Goal: Task Accomplishment & Management: Manage account settings

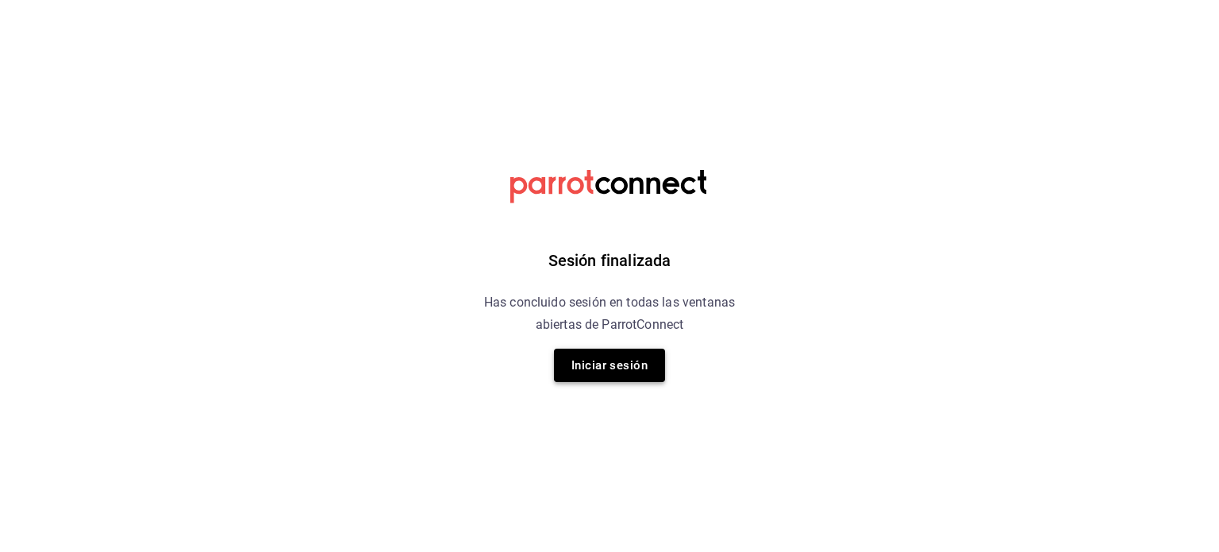
click at [583, 380] on button "Iniciar sesión" at bounding box center [609, 364] width 111 height 33
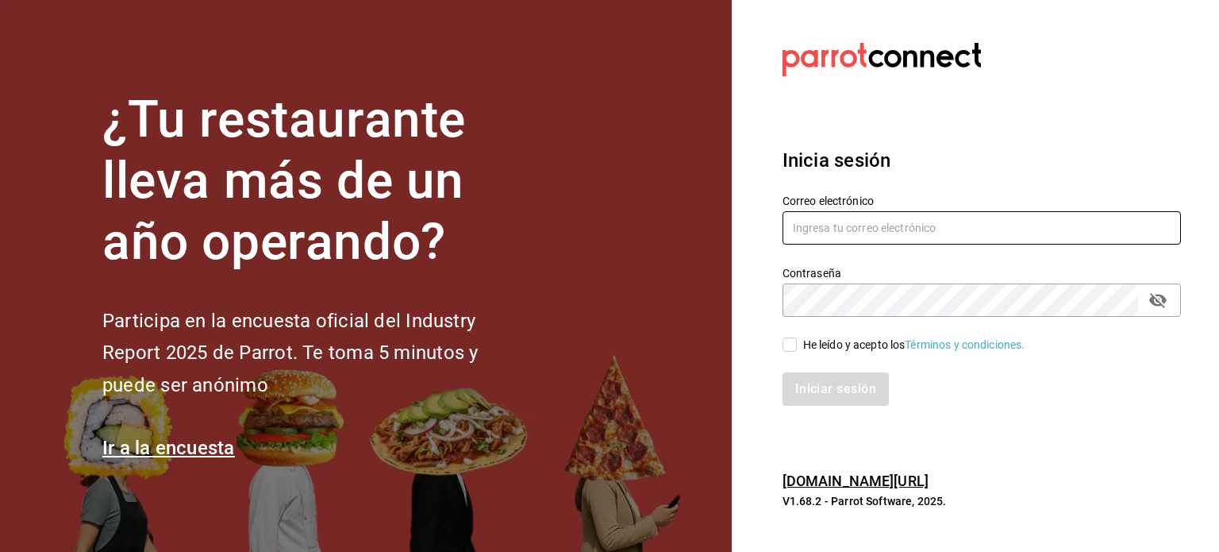
type input "[EMAIL_ADDRESS][DOMAIN_NAME]"
click at [796, 345] on input "He leído y acepto los Términos y condiciones." at bounding box center [789, 344] width 14 height 14
checkbox input "true"
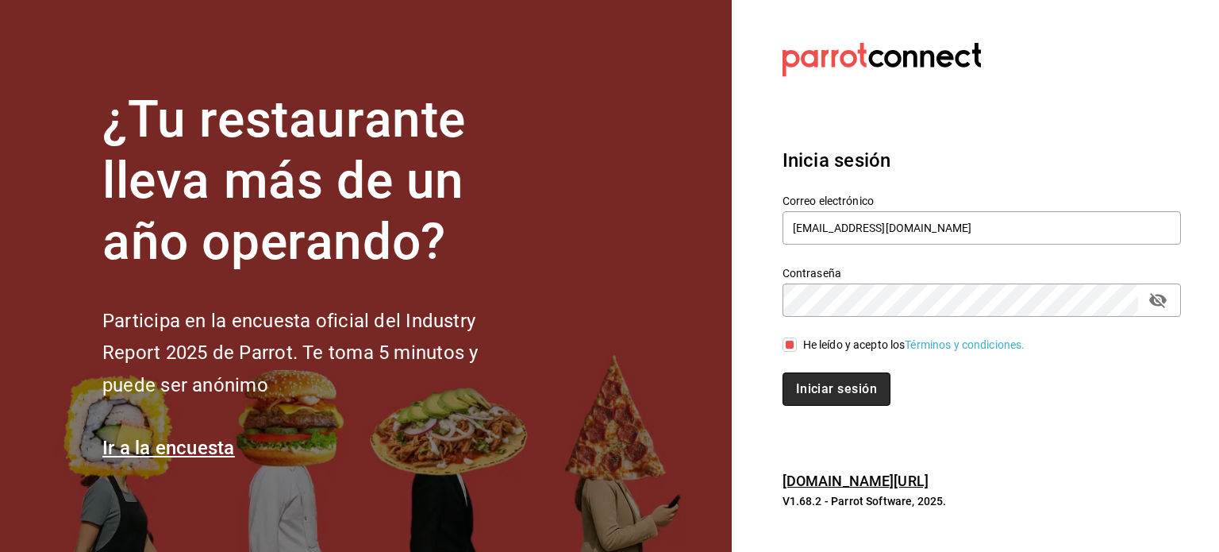
click at [809, 394] on button "Iniciar sesión" at bounding box center [836, 388] width 108 height 33
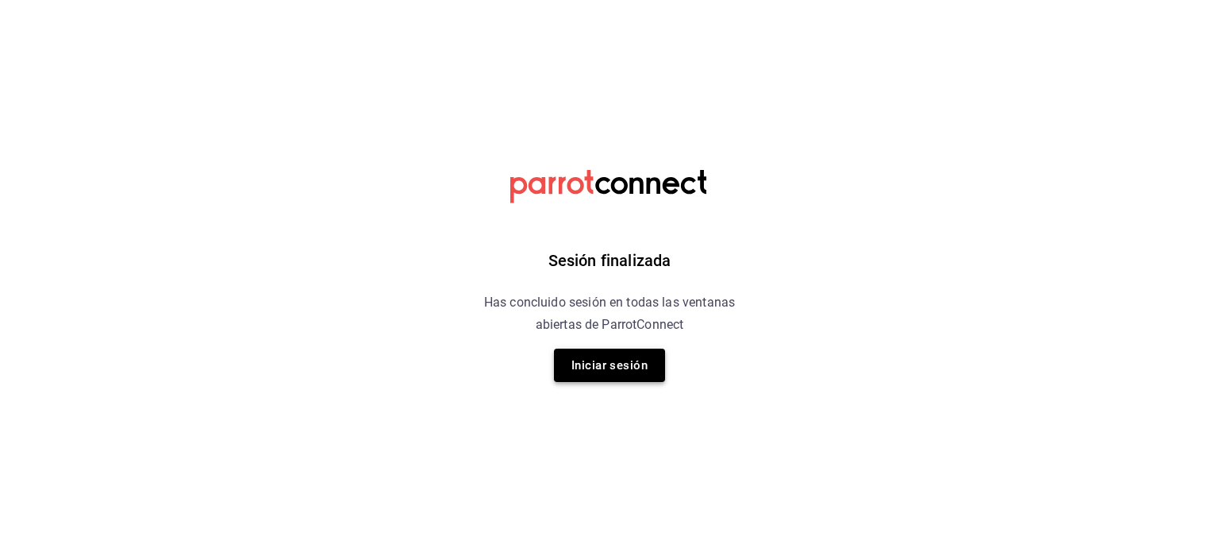
click at [585, 373] on button "Iniciar sesión" at bounding box center [609, 364] width 111 height 33
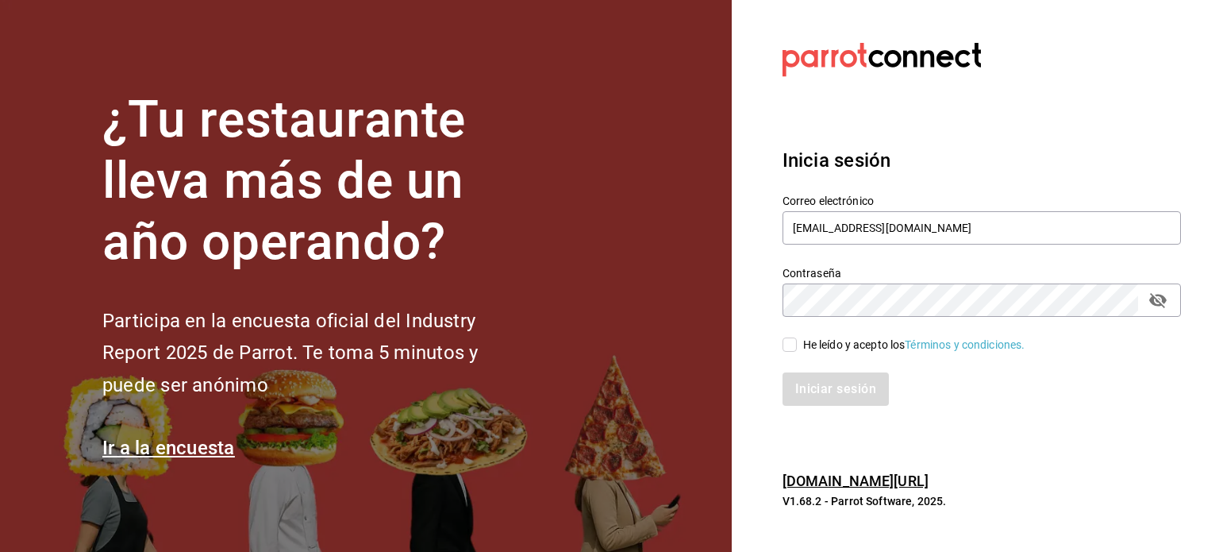
click at [800, 348] on span "He leído y acepto los Términos y condiciones." at bounding box center [911, 344] width 229 height 17
click at [797, 348] on input "He leído y acepto los Términos y condiciones." at bounding box center [789, 344] width 14 height 14
checkbox input "true"
click at [805, 388] on button "Iniciar sesión" at bounding box center [836, 388] width 108 height 33
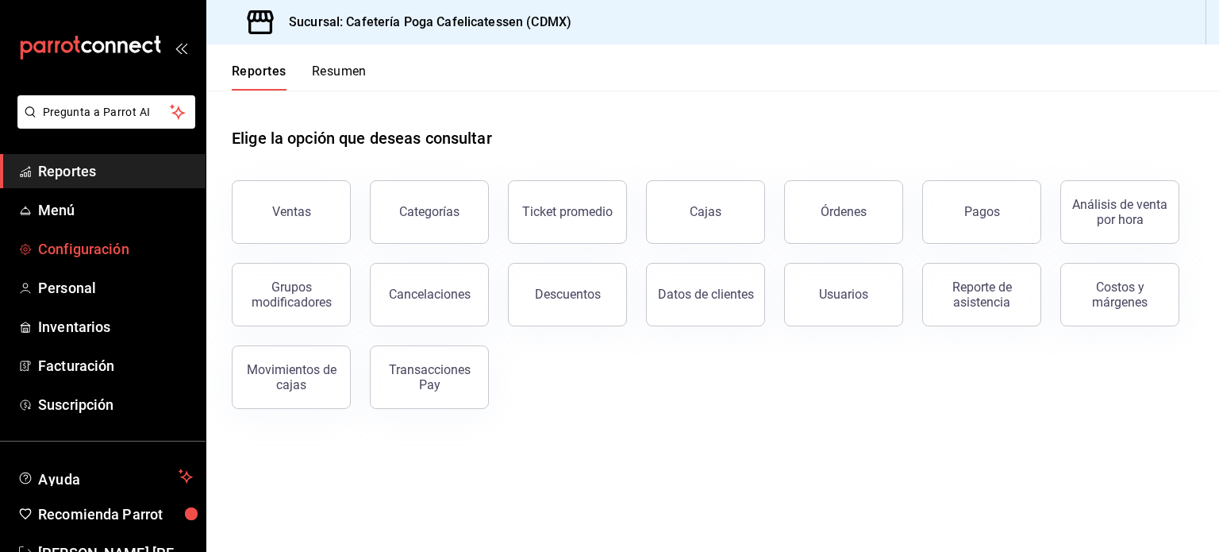
click at [90, 255] on span "Configuración" at bounding box center [115, 248] width 155 height 21
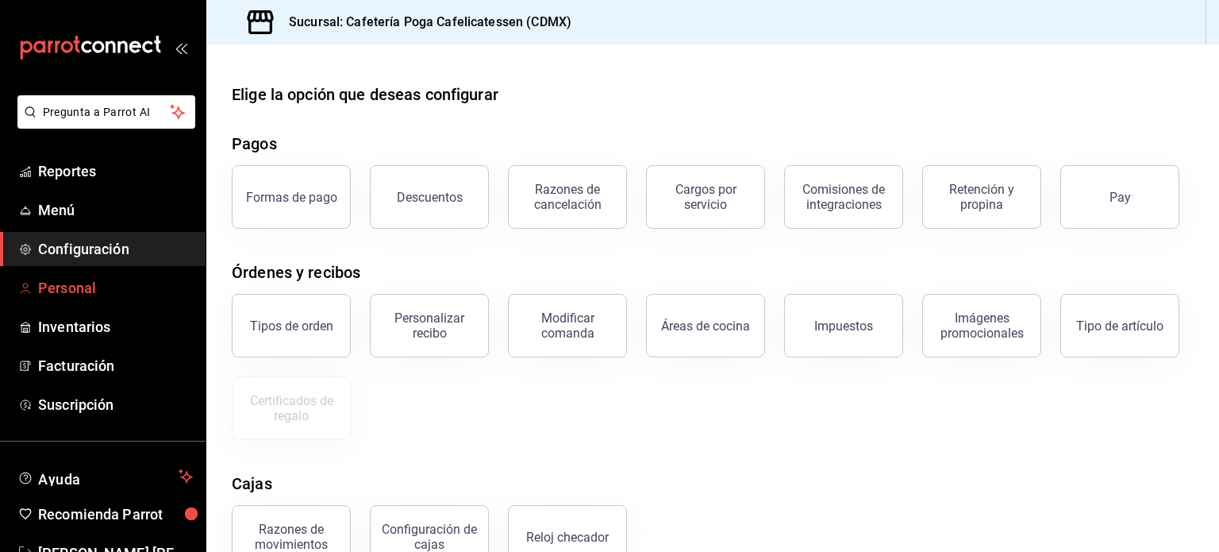
click at [68, 288] on span "Personal" at bounding box center [115, 287] width 155 height 21
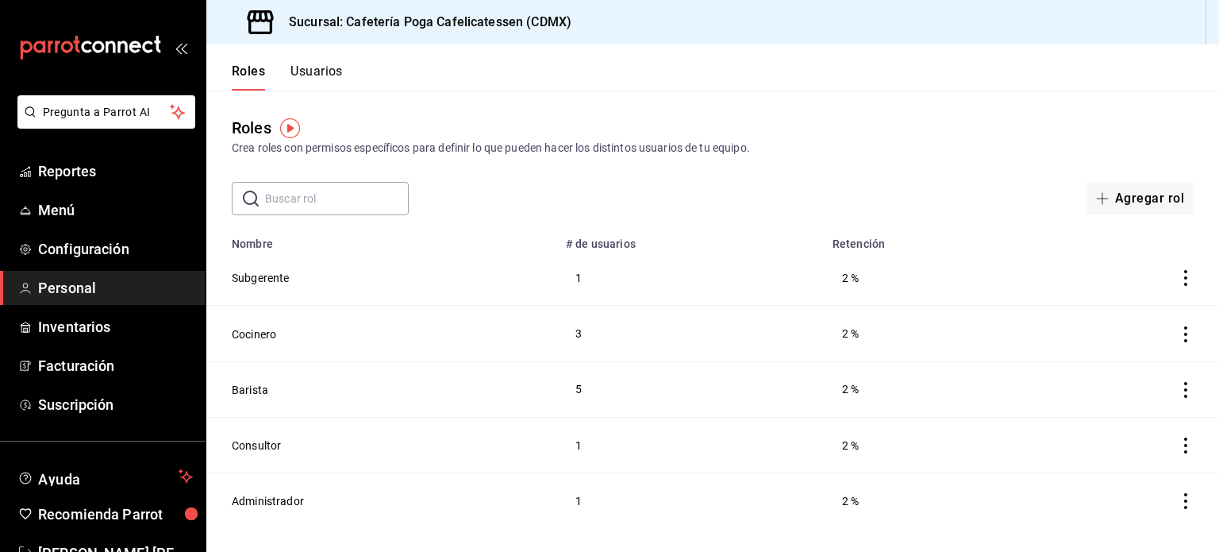
click at [313, 67] on button "Usuarios" at bounding box center [316, 76] width 52 height 27
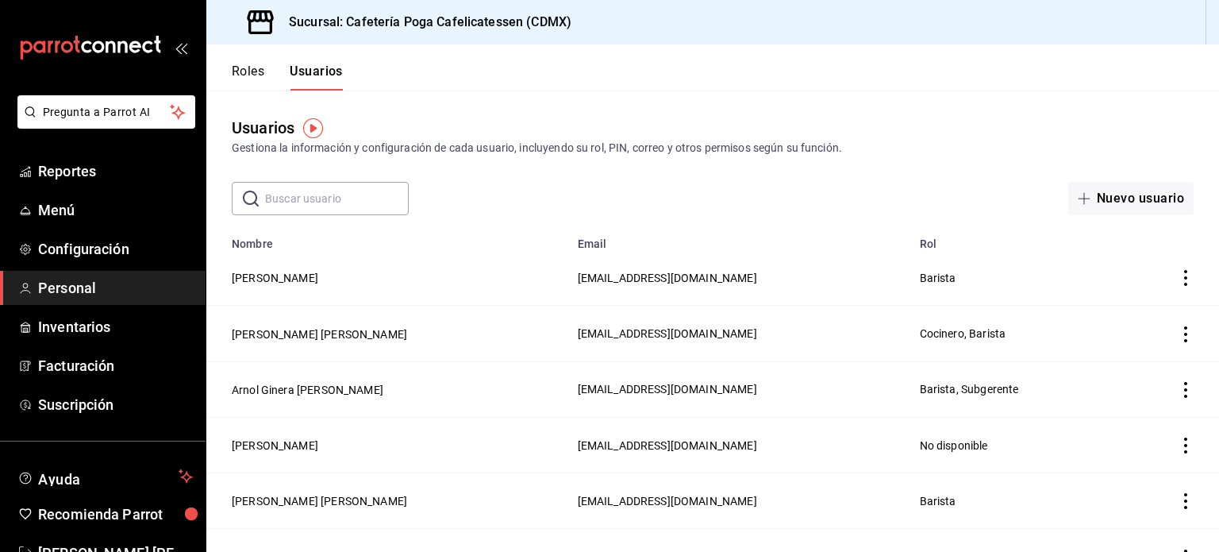
click at [253, 67] on button "Roles" at bounding box center [248, 76] width 33 height 27
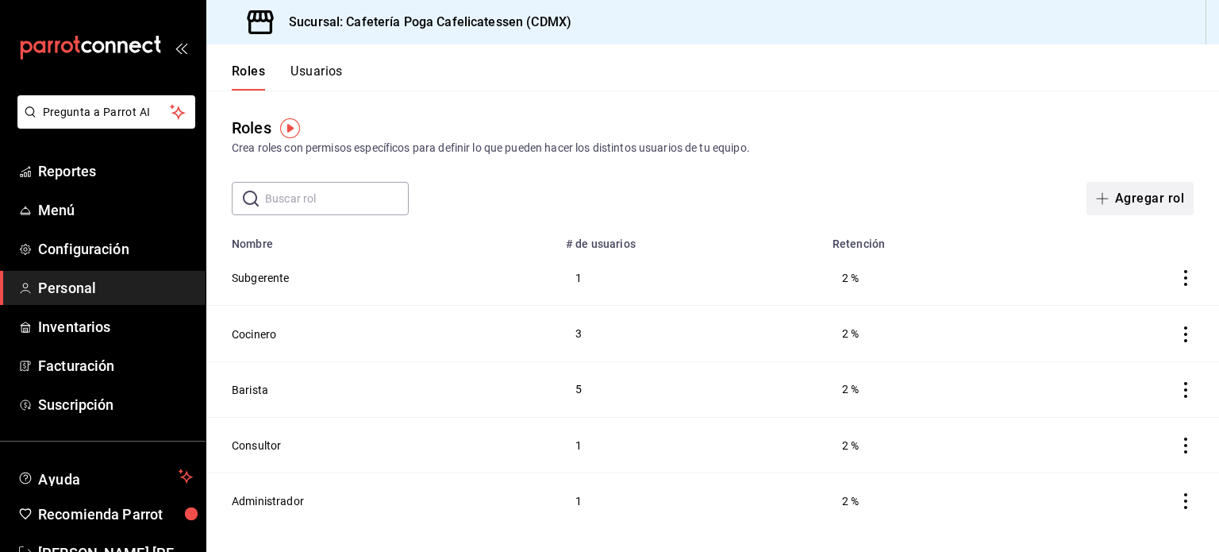
click at [1124, 206] on button "Agregar rol" at bounding box center [1139, 198] width 107 height 33
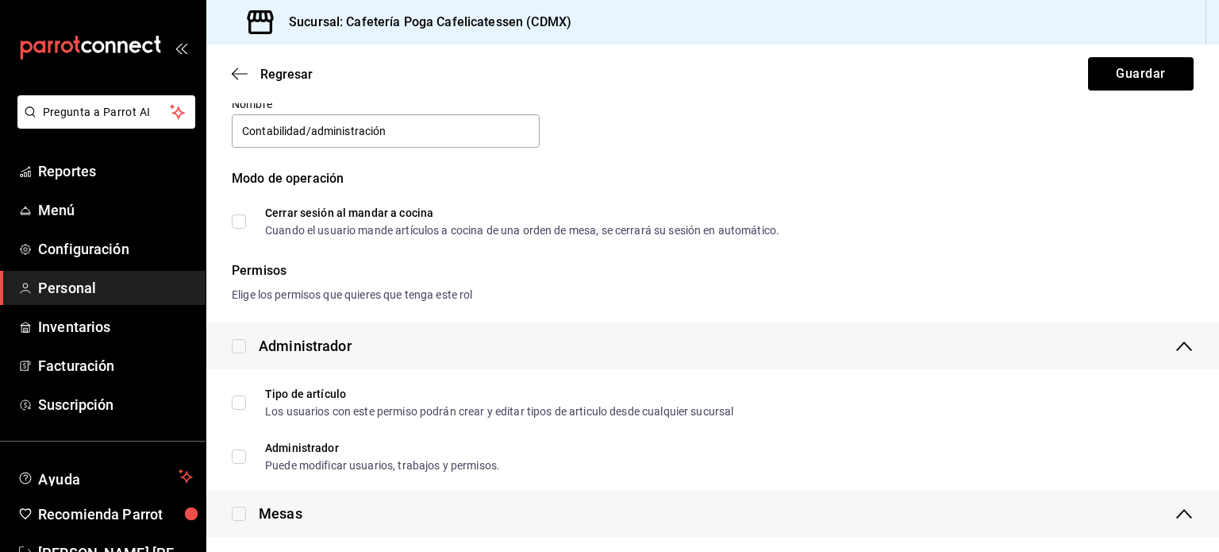
scroll to position [63, 0]
type input "Contabilidad/administración"
click at [436, 324] on div "Administrador" at bounding box center [712, 344] width 1013 height 47
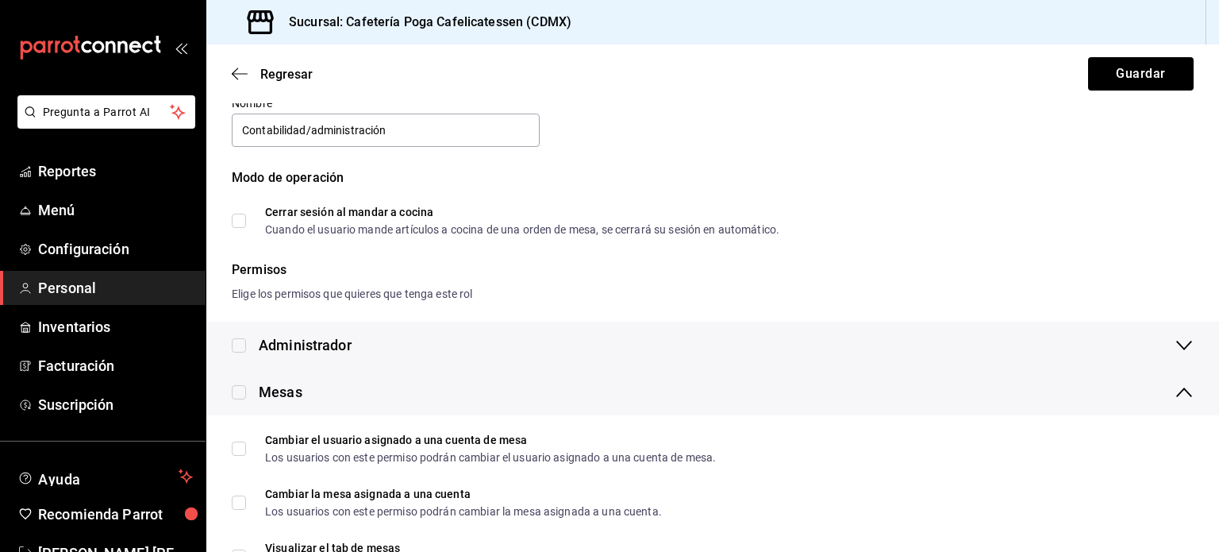
click at [436, 324] on div "Administrador" at bounding box center [712, 344] width 1013 height 47
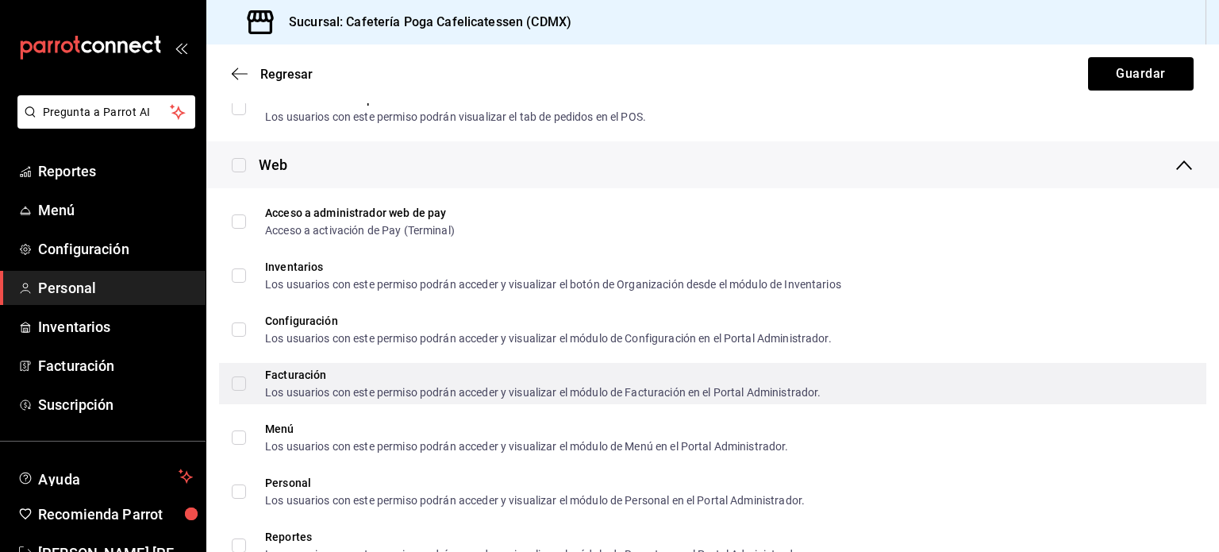
scroll to position [998, 0]
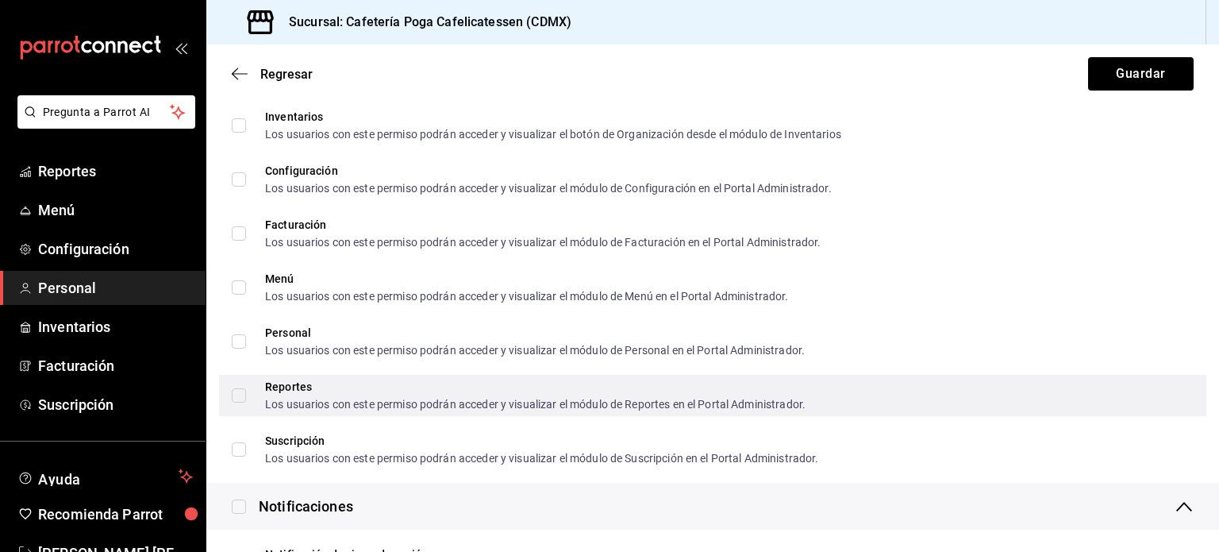
click at [238, 398] on input "Reportes Los usuarios con este permiso podrán acceder y visualizar el módulo de…" at bounding box center [239, 395] width 14 height 14
checkbox input "true"
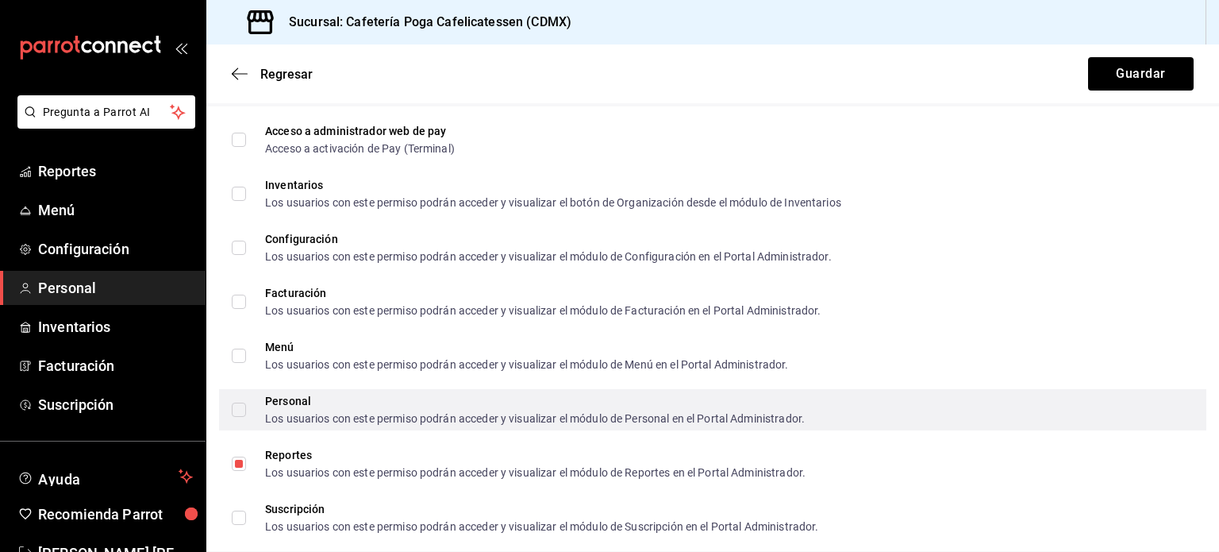
scroll to position [928, 0]
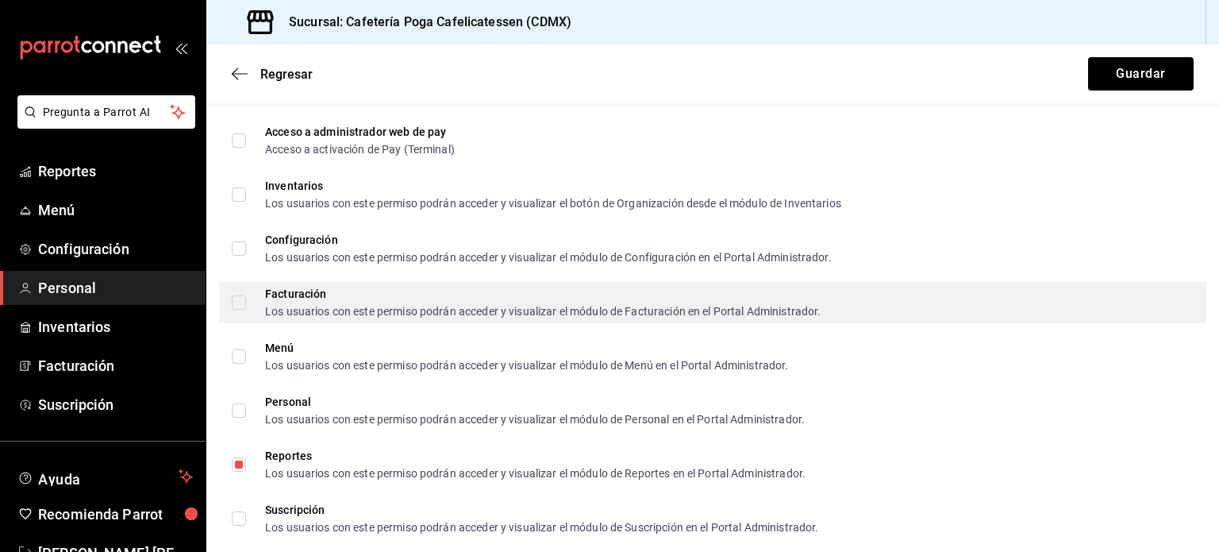
click at [241, 303] on input "Facturación Los usuarios con este permiso podrán acceder y visualizar el módulo…" at bounding box center [239, 302] width 14 height 14
checkbox input "true"
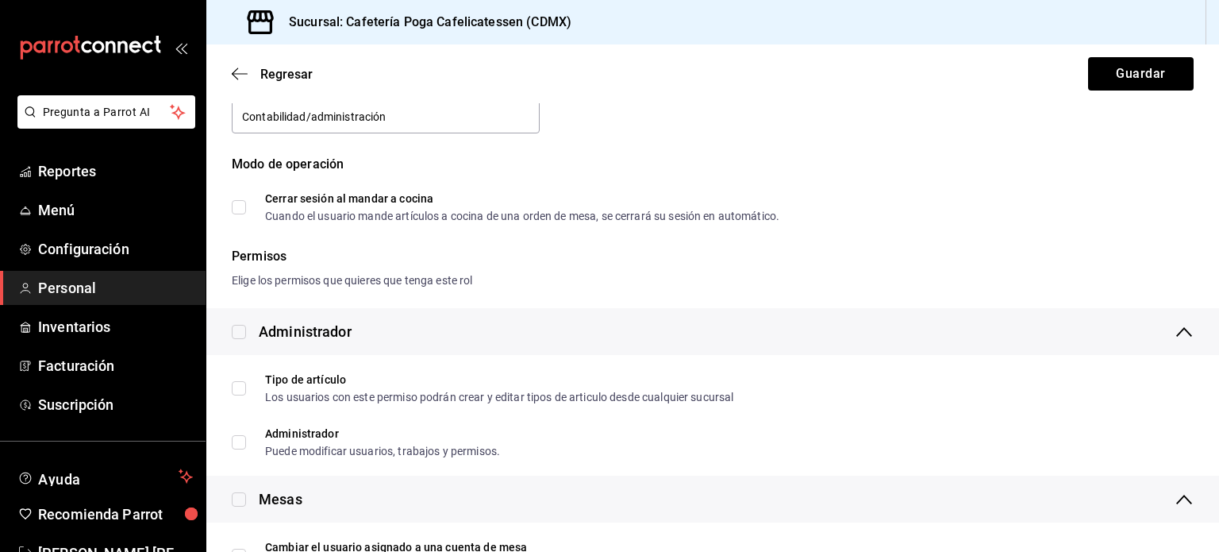
scroll to position [0, 0]
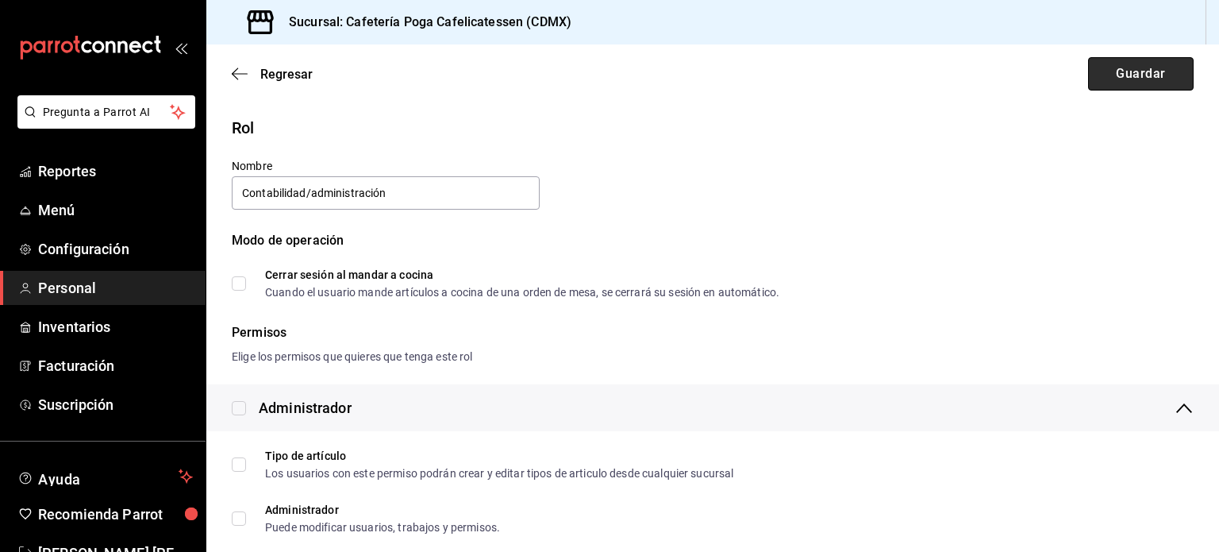
click at [1098, 74] on button "Guardar" at bounding box center [1141, 73] width 106 height 33
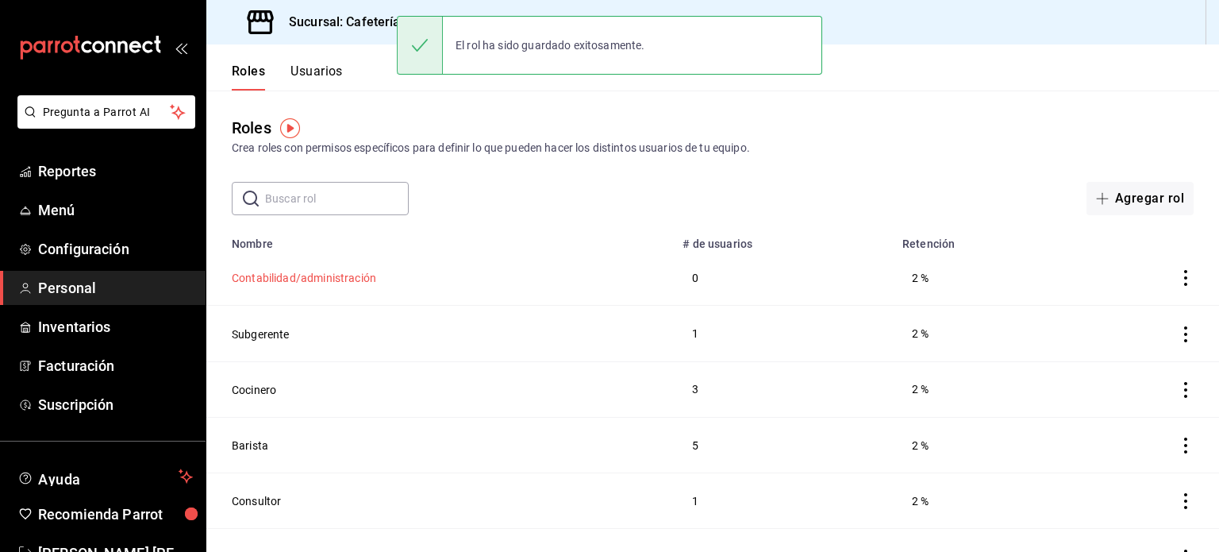
click at [315, 279] on button "Contabilidad/administración" at bounding box center [304, 278] width 144 height 16
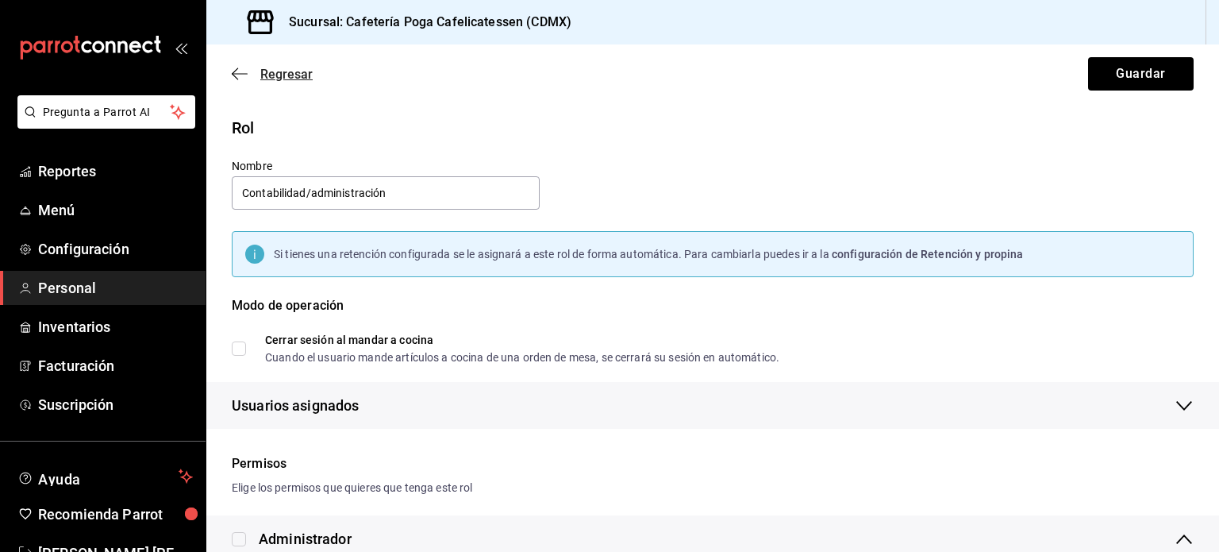
click at [262, 74] on span "Regresar" at bounding box center [286, 74] width 52 height 15
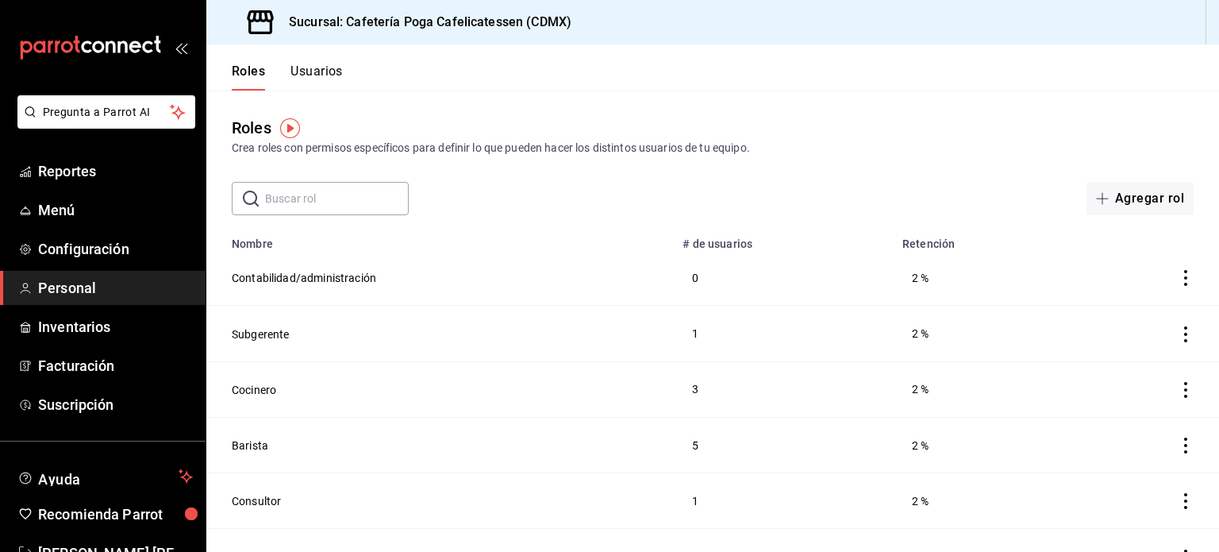
click at [327, 77] on button "Usuarios" at bounding box center [316, 76] width 52 height 27
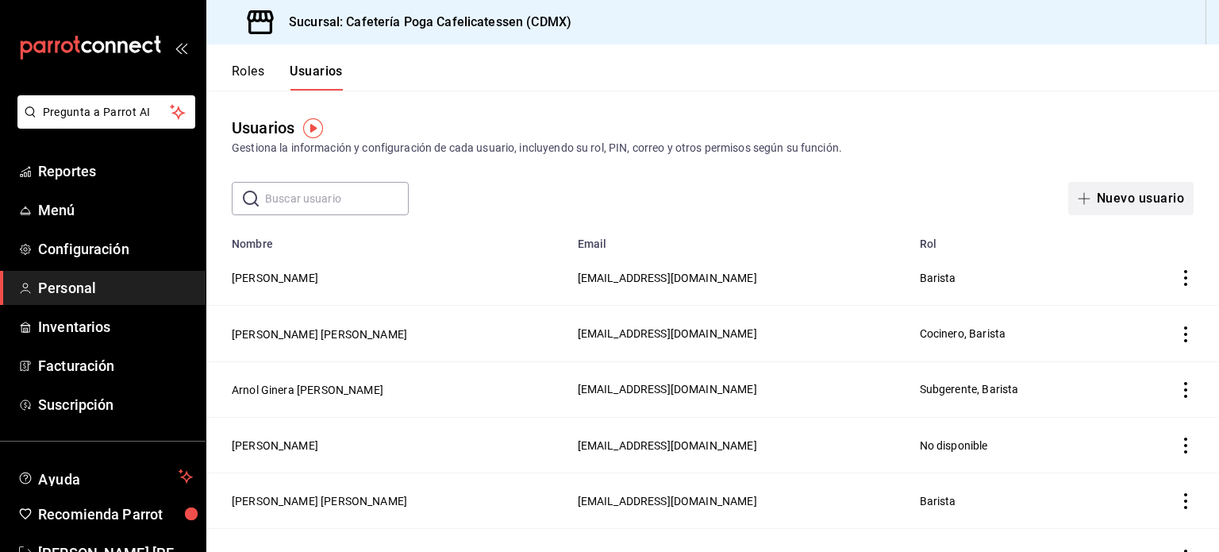
click at [1102, 194] on button "Nuevo usuario" at bounding box center [1130, 198] width 125 height 33
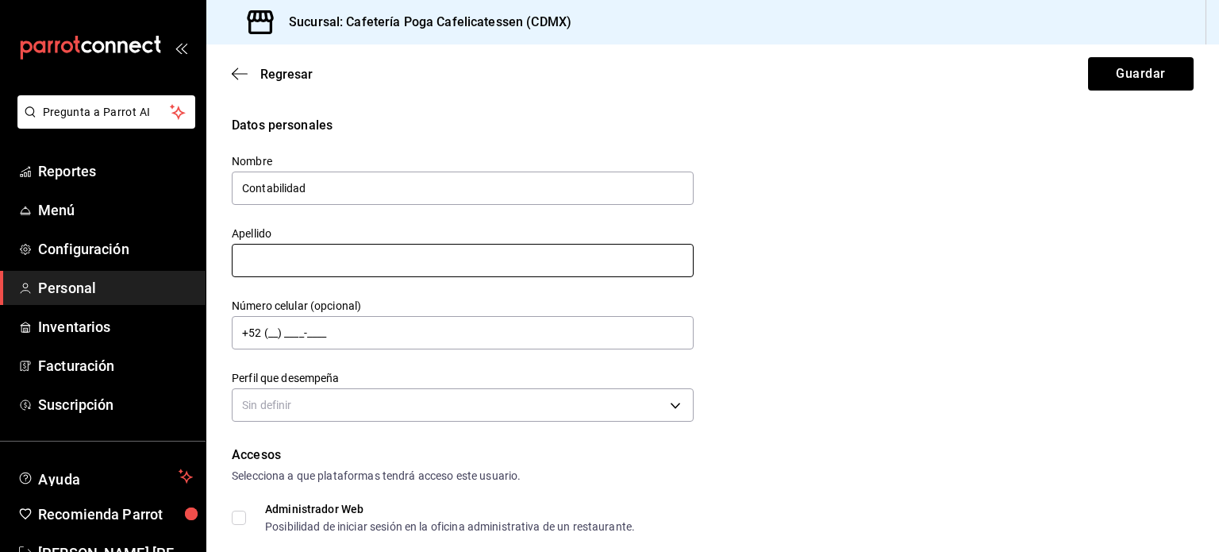
type input "Contabilidad"
click at [356, 258] on input "text" at bounding box center [463, 260] width 462 height 33
type input "[PERSON_NAME]"
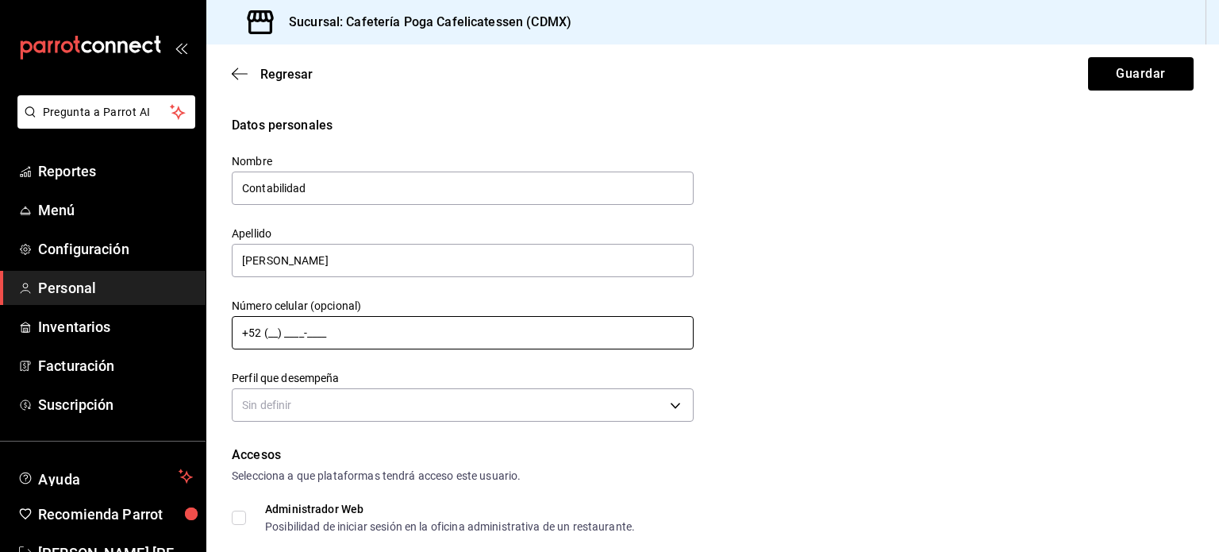
click at [336, 336] on input "+52 (__) ____-____" at bounding box center [463, 332] width 462 height 33
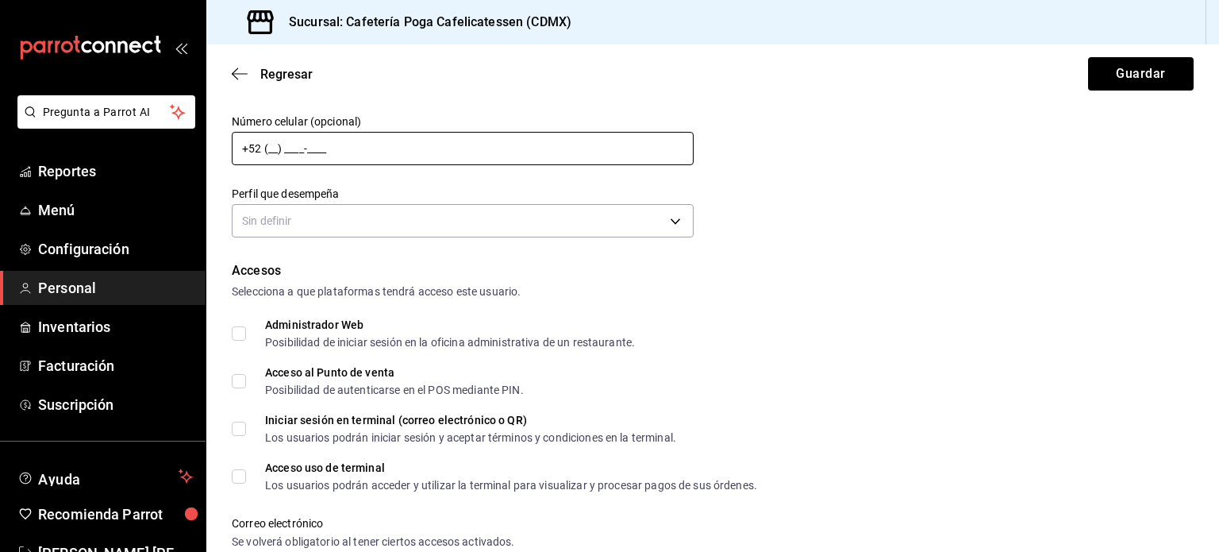
scroll to position [187, 0]
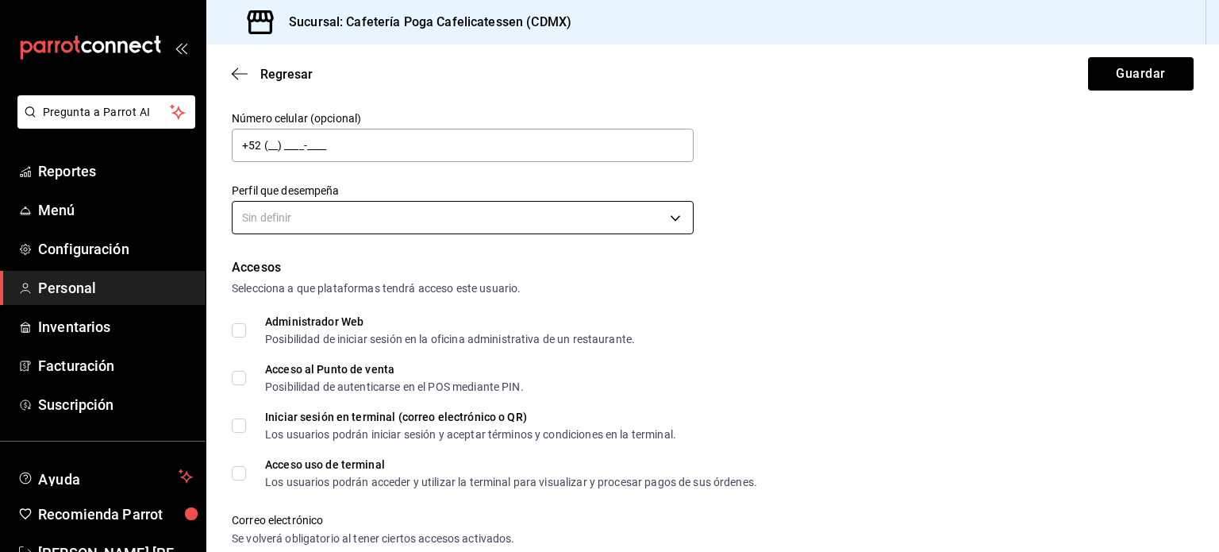
click at [322, 221] on body "Pregunta a Parrot AI Reportes Menú Configuración Personal Inventarios Facturaci…" at bounding box center [609, 276] width 1219 height 552
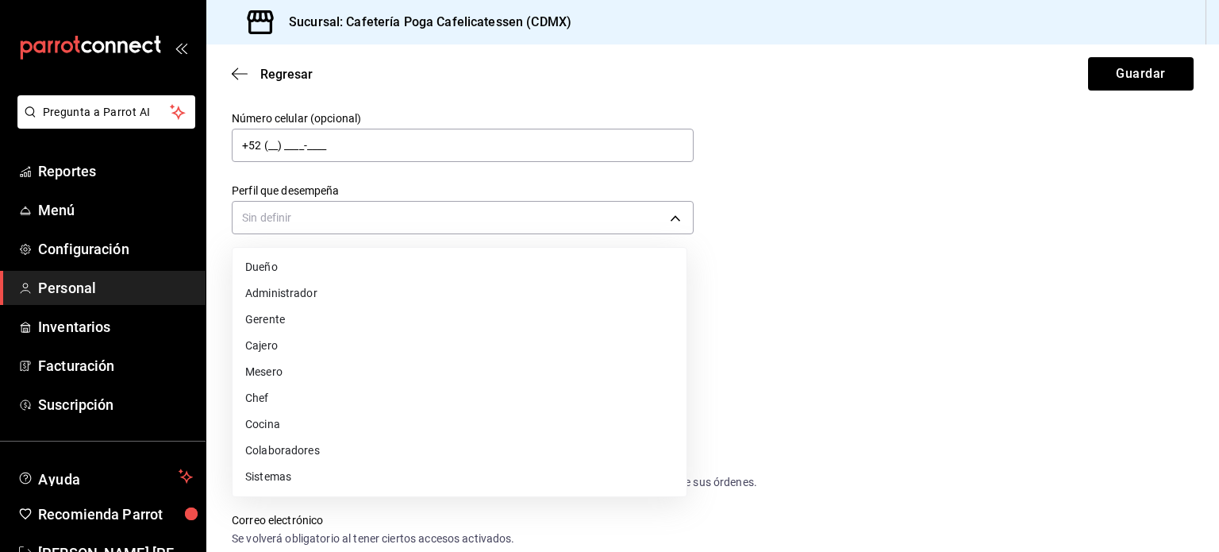
click at [292, 289] on li "Administrador" at bounding box center [460, 293] width 454 height 26
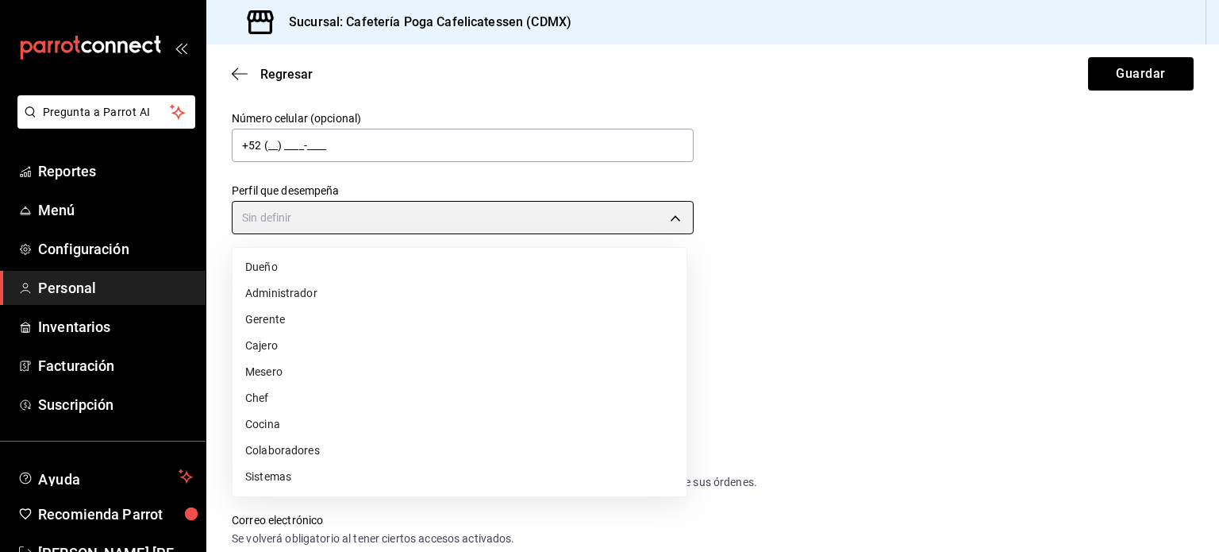
type input "ADMIN"
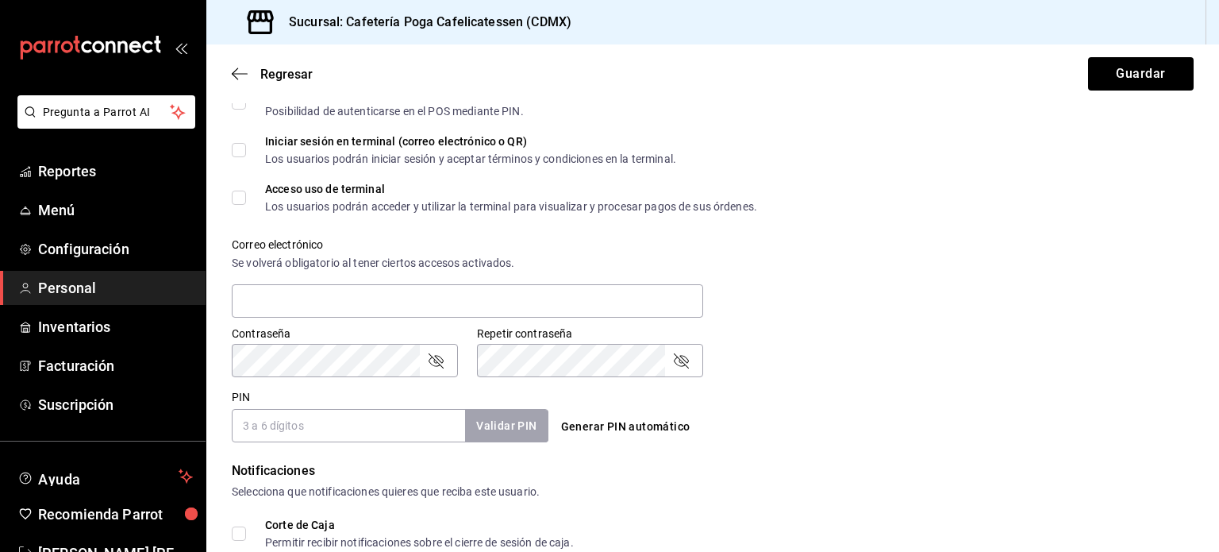
scroll to position [463, 0]
click at [281, 301] on input "text" at bounding box center [467, 299] width 471 height 33
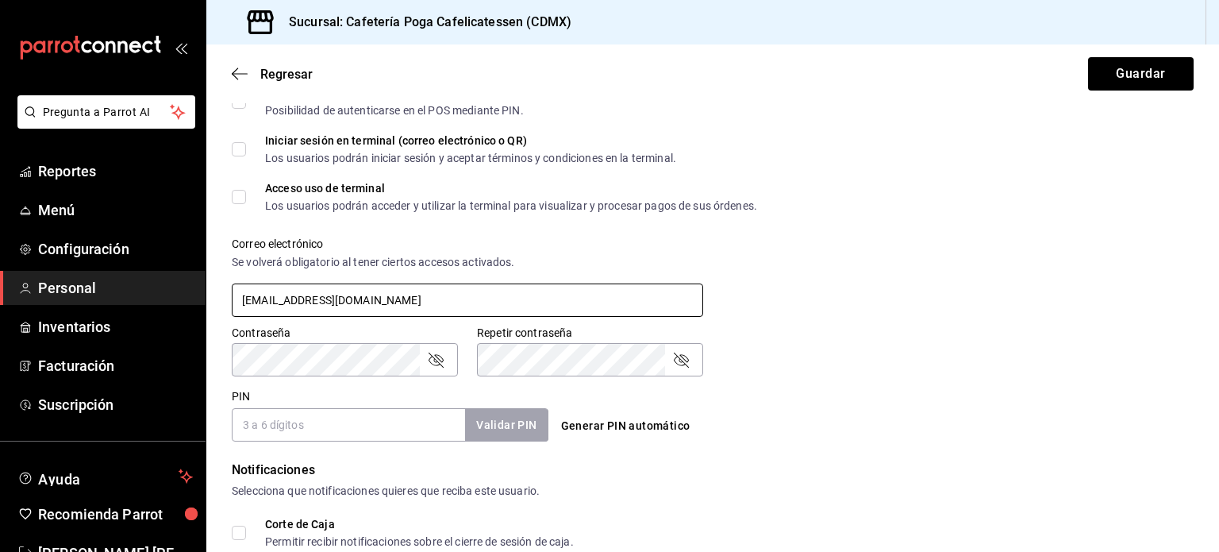
type input "[EMAIL_ADDRESS][DOMAIN_NAME]"
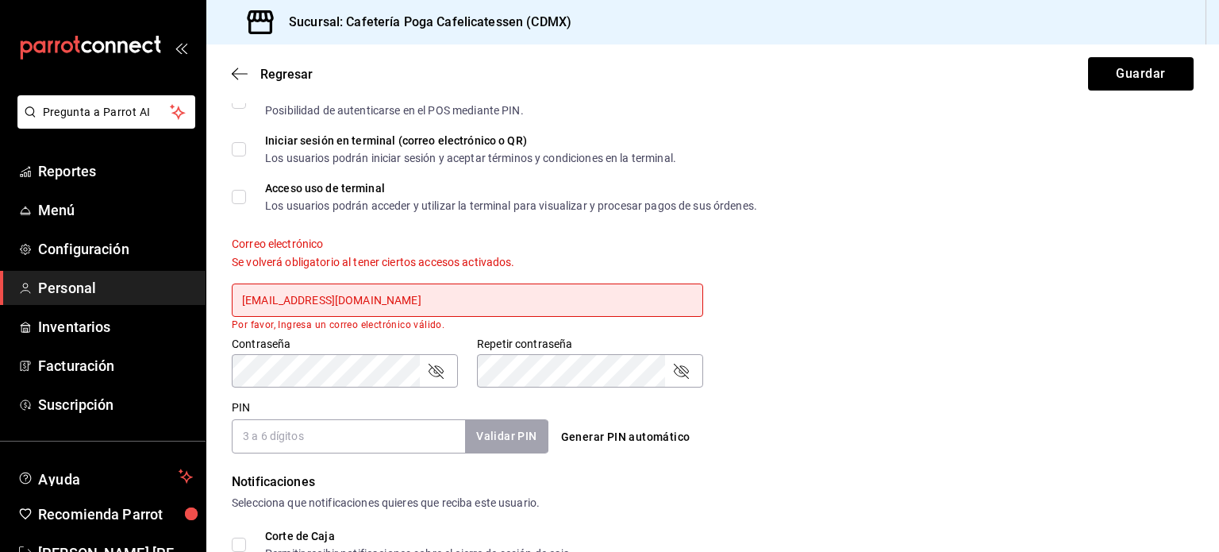
click at [436, 371] on icon "passwordField" at bounding box center [436, 370] width 15 height 15
click at [827, 405] on div "Generar PIN automático" at bounding box center [709, 423] width 323 height 58
click at [682, 369] on icon "passwordField" at bounding box center [680, 370] width 19 height 19
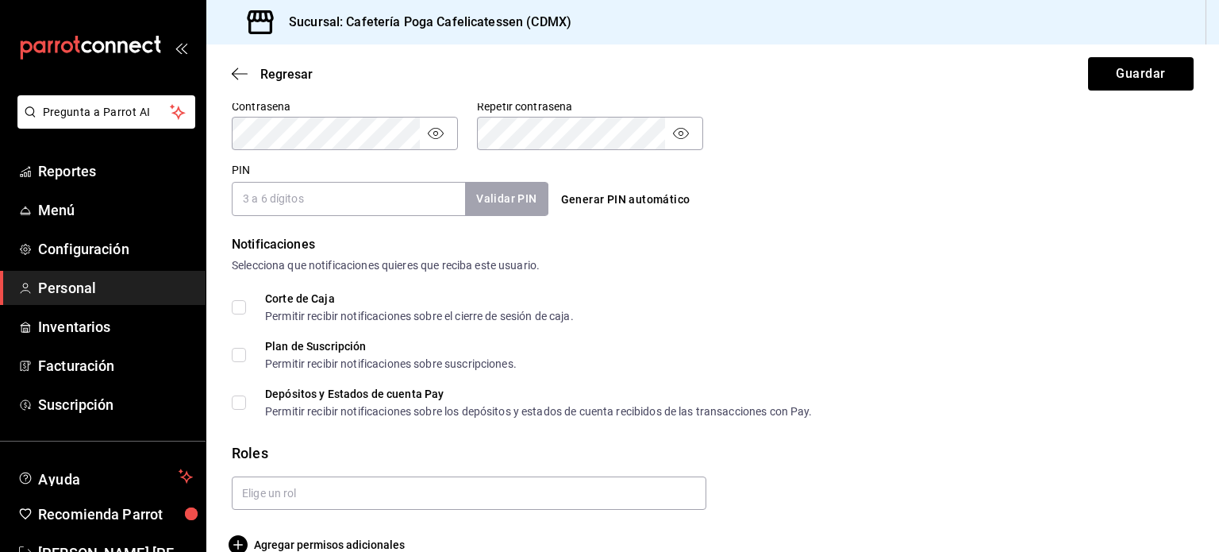
scroll to position [728, 0]
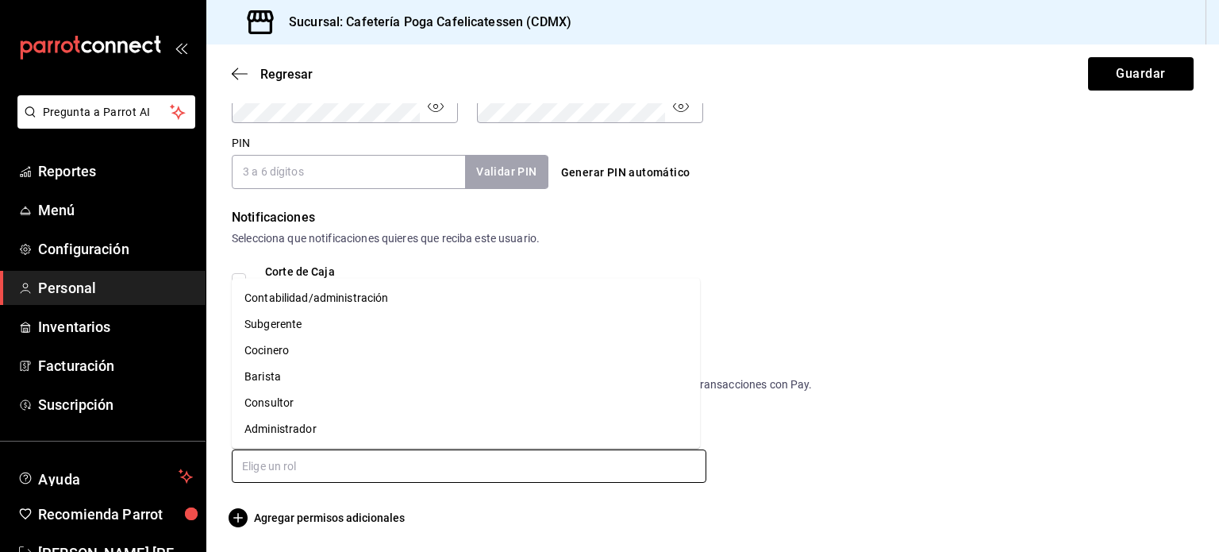
click at [498, 461] on input "text" at bounding box center [469, 465] width 475 height 33
click at [330, 303] on li "Contabilidad/administración" at bounding box center [466, 298] width 468 height 26
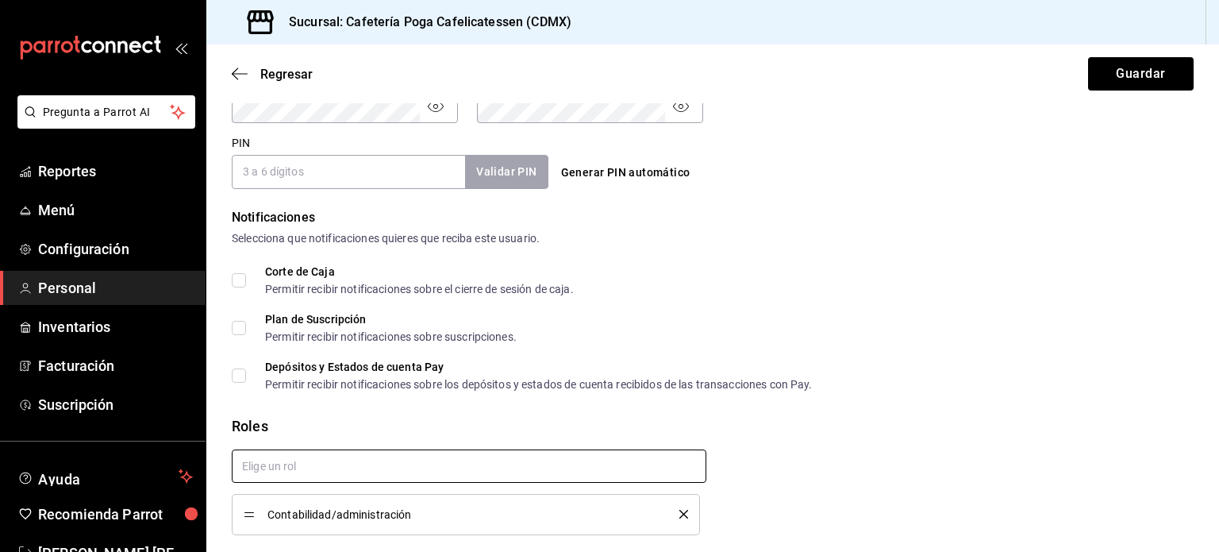
checkbox input "true"
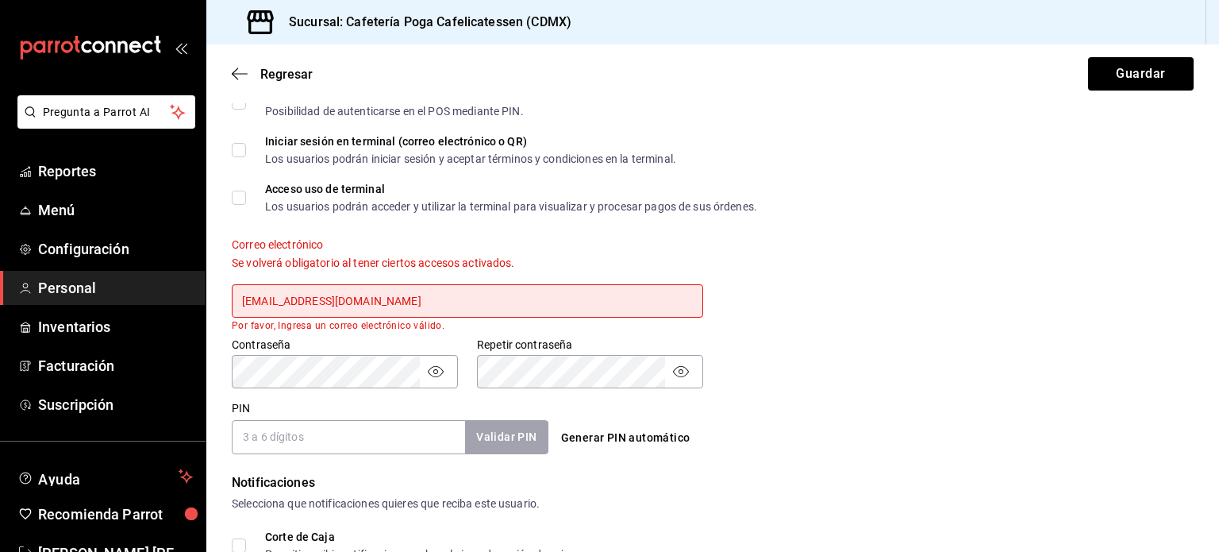
scroll to position [462, 0]
click at [423, 301] on input "[EMAIL_ADDRESS][DOMAIN_NAME]" at bounding box center [467, 301] width 471 height 33
click at [441, 294] on input "[EMAIL_ADDRESS][DOMAIN_NAME]" at bounding box center [467, 301] width 471 height 33
click at [243, 301] on input "[EMAIL_ADDRESS][DOMAIN_NAME]" at bounding box center [467, 301] width 471 height 33
click at [422, 301] on input "[EMAIL_ADDRESS][DOMAIN_NAME]" at bounding box center [467, 301] width 471 height 33
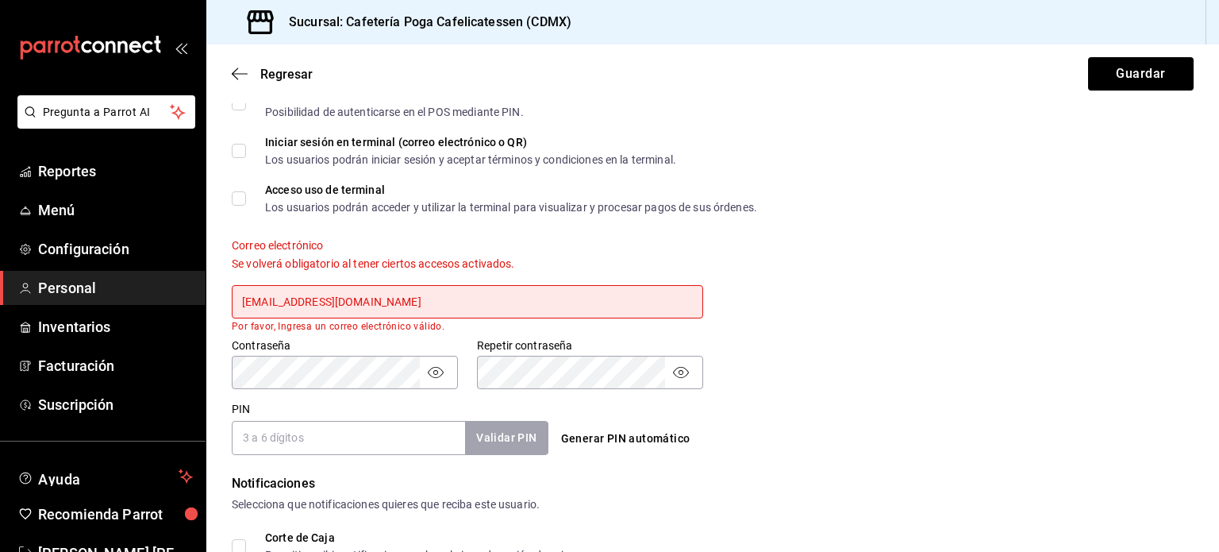
type input "[EMAIL_ADDRESS][DOMAIN_NAME]"
click at [815, 376] on div "Contraseña Contraseña Repetir contraseña Repetir contraseña" at bounding box center [703, 354] width 981 height 70
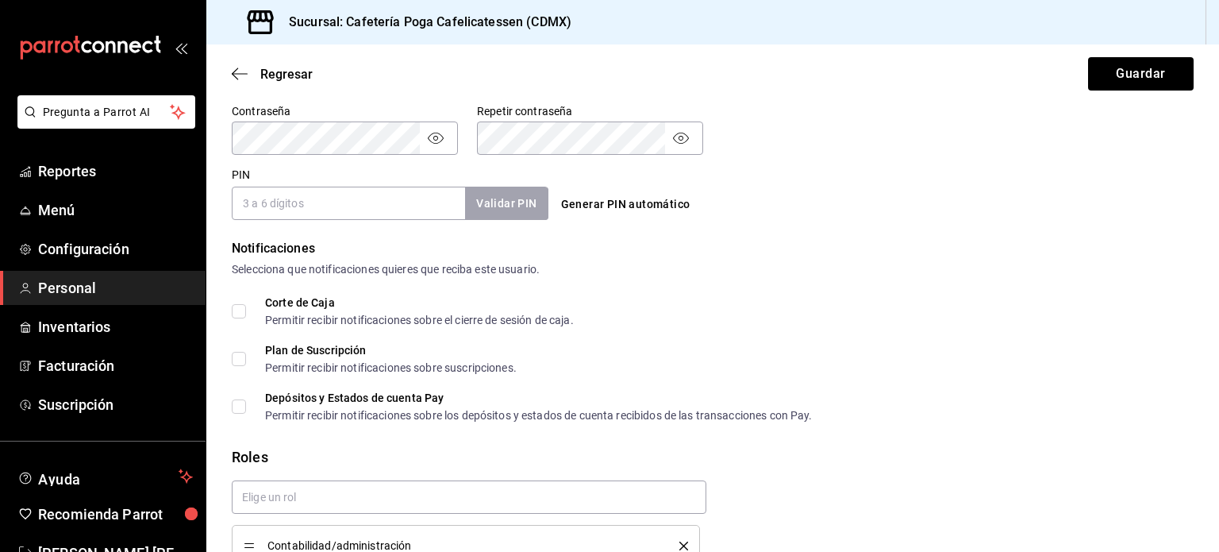
scroll to position [768, 0]
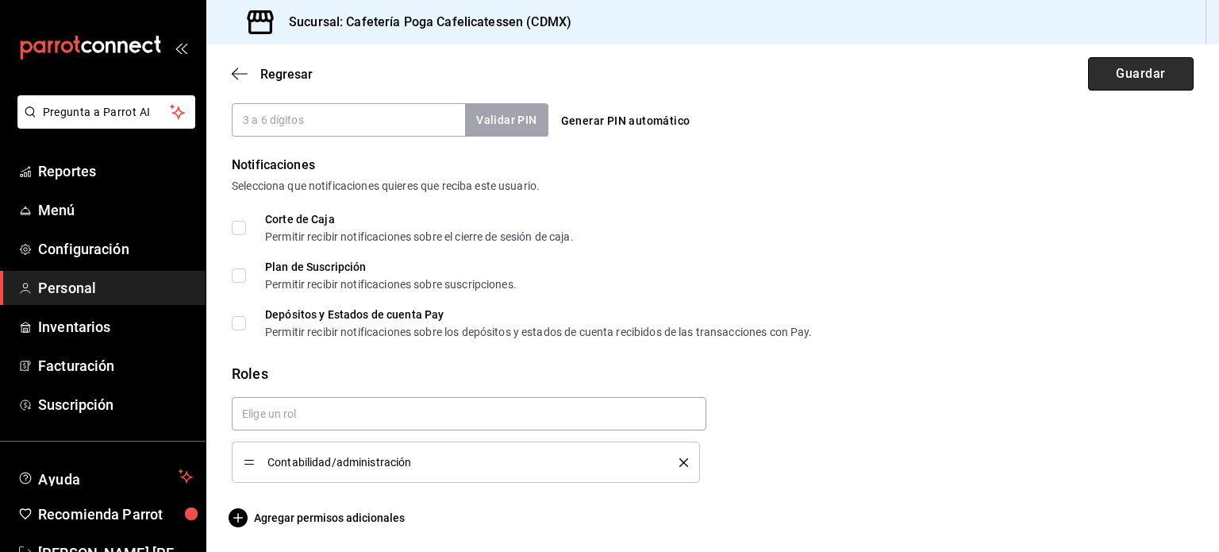
click at [1117, 75] on button "Guardar" at bounding box center [1141, 73] width 106 height 33
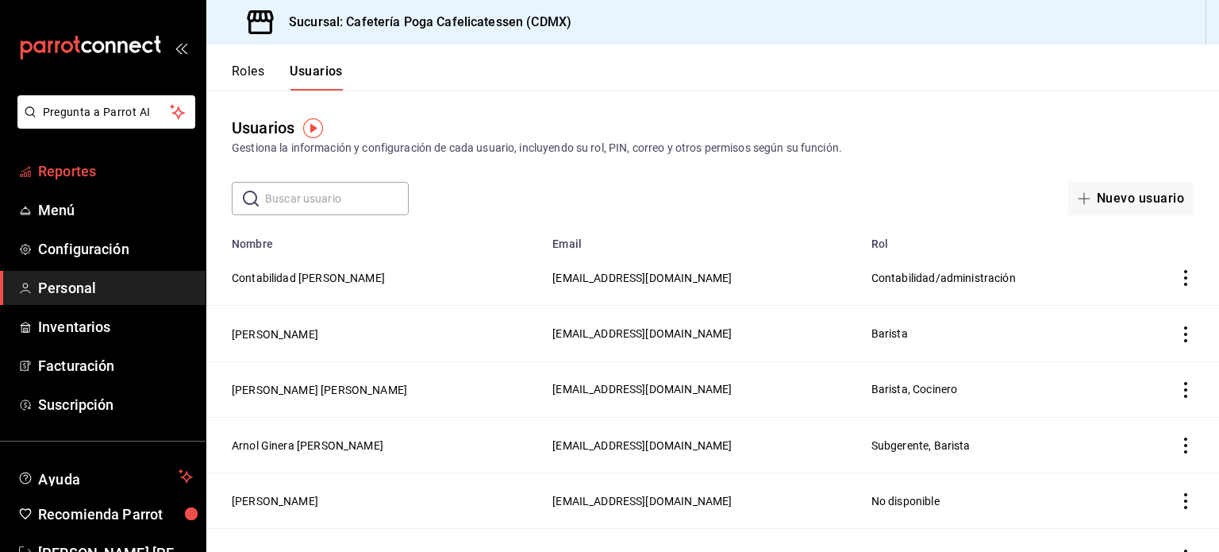
click at [65, 183] on link "Reportes" at bounding box center [103, 171] width 206 height 34
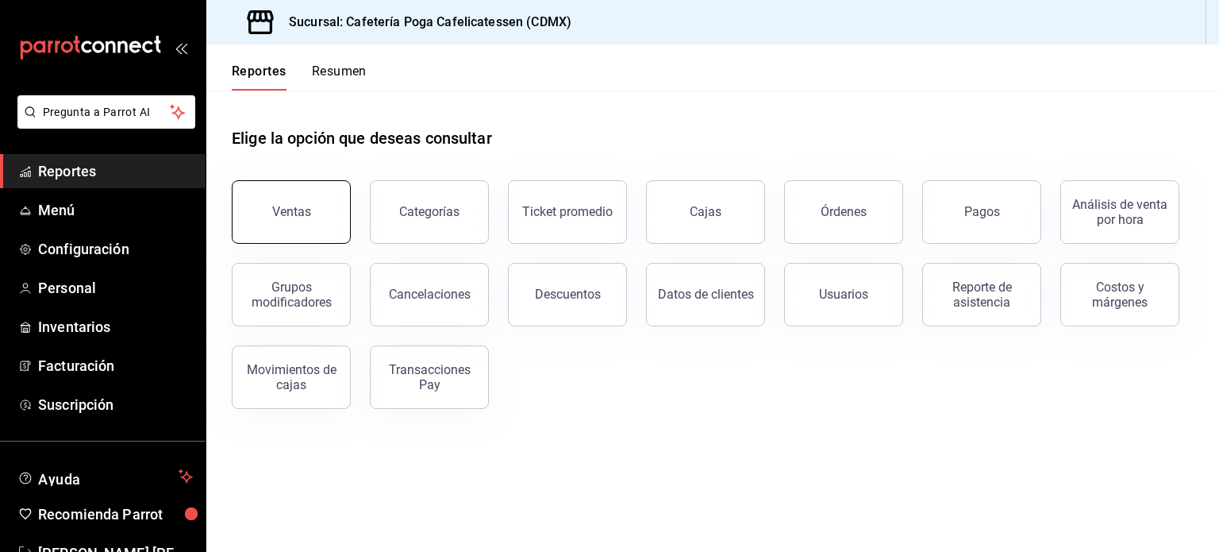
click at [280, 221] on button "Ventas" at bounding box center [291, 211] width 119 height 63
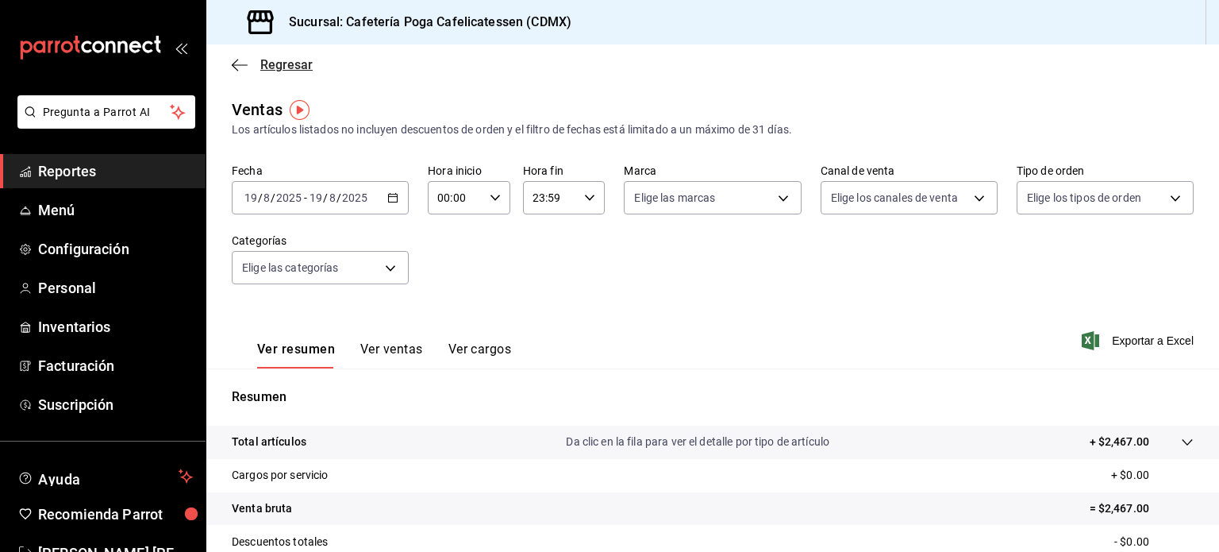
click at [263, 70] on span "Regresar" at bounding box center [286, 64] width 52 height 15
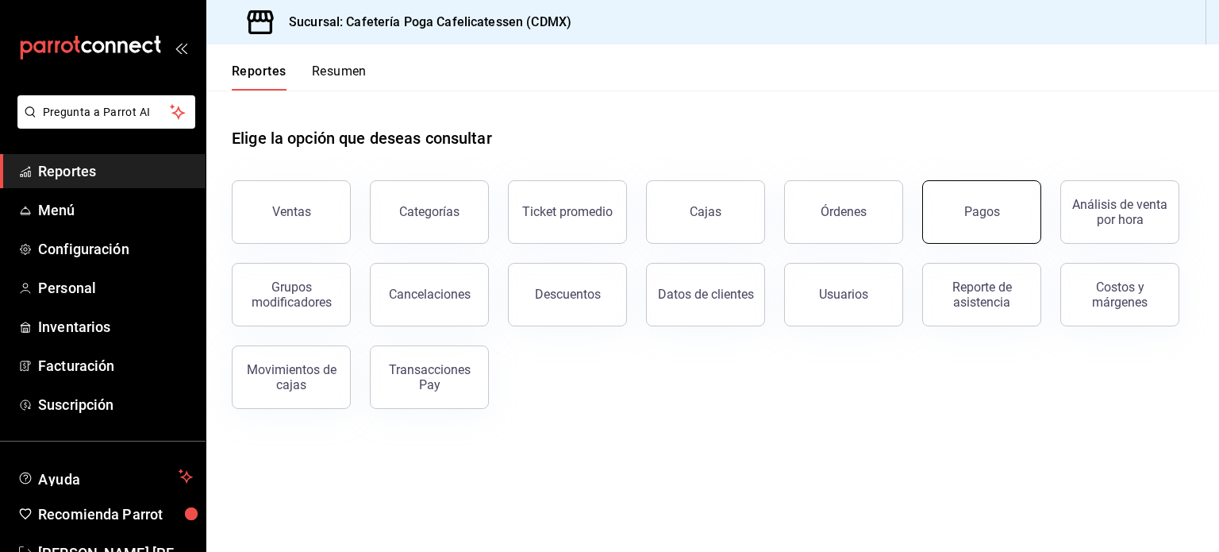
click at [1000, 213] on button "Pagos" at bounding box center [981, 211] width 119 height 63
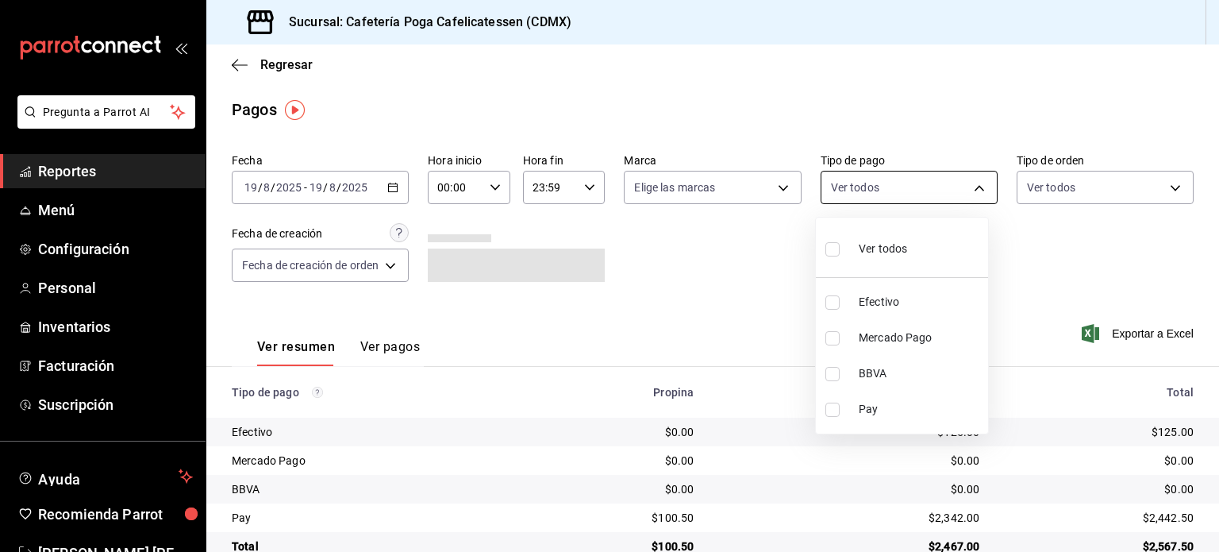
click at [941, 188] on body "Pregunta a Parrot AI Reportes Menú Configuración Personal Inventarios Facturaci…" at bounding box center [609, 276] width 1219 height 552
click at [650, 253] on div at bounding box center [609, 276] width 1219 height 552
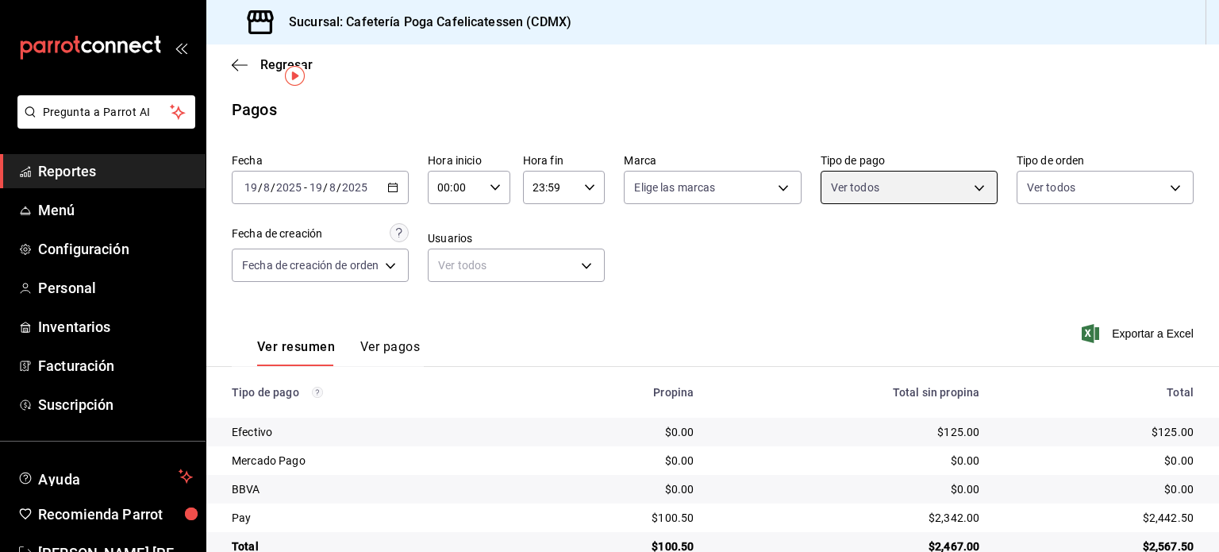
scroll to position [35, 0]
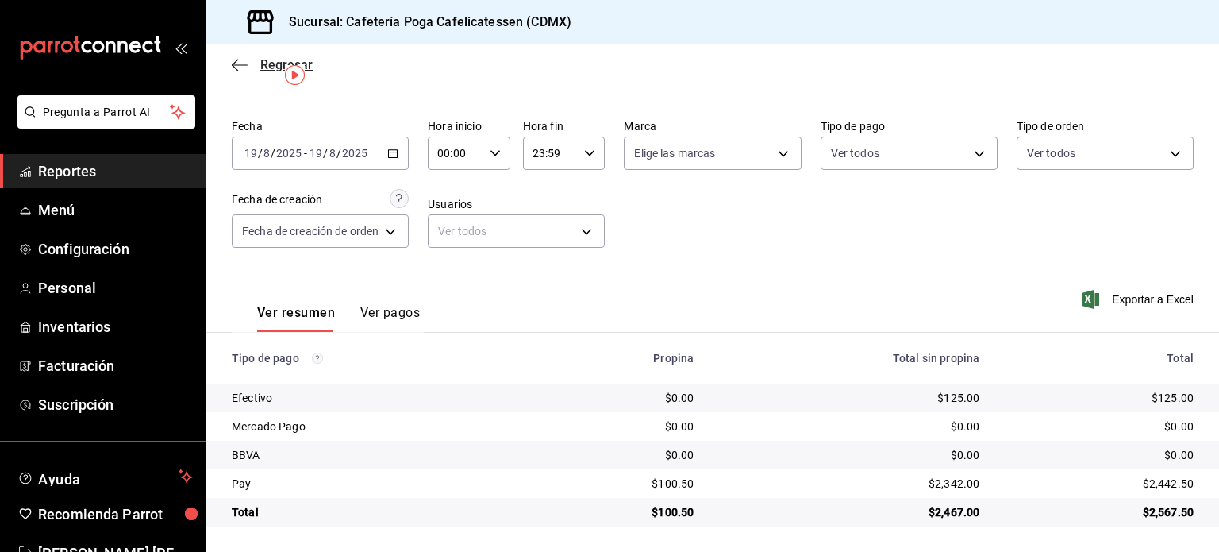
click at [251, 71] on span "Regresar" at bounding box center [272, 64] width 81 height 15
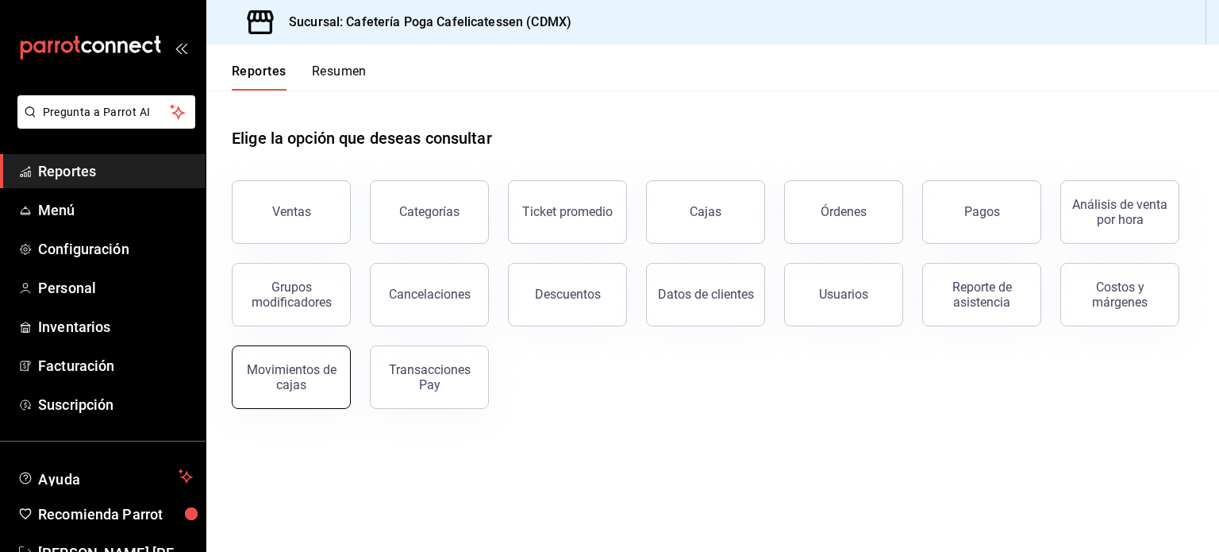
click at [294, 374] on div "Movimientos de cajas" at bounding box center [291, 377] width 98 height 30
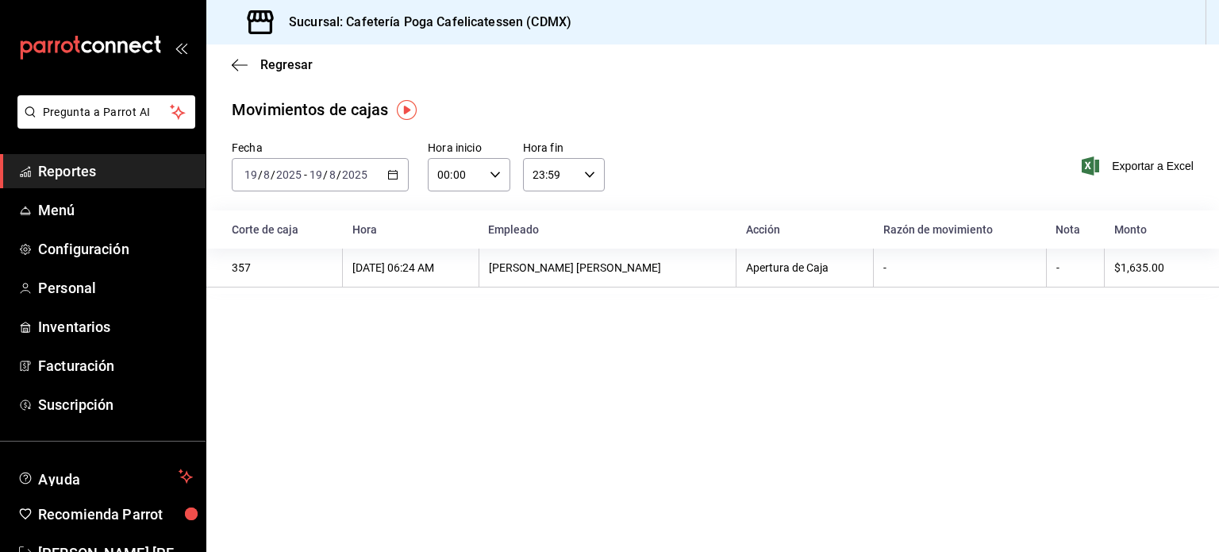
click at [381, 176] on div "[DATE] [DATE] - [DATE] [DATE]" at bounding box center [320, 174] width 177 height 33
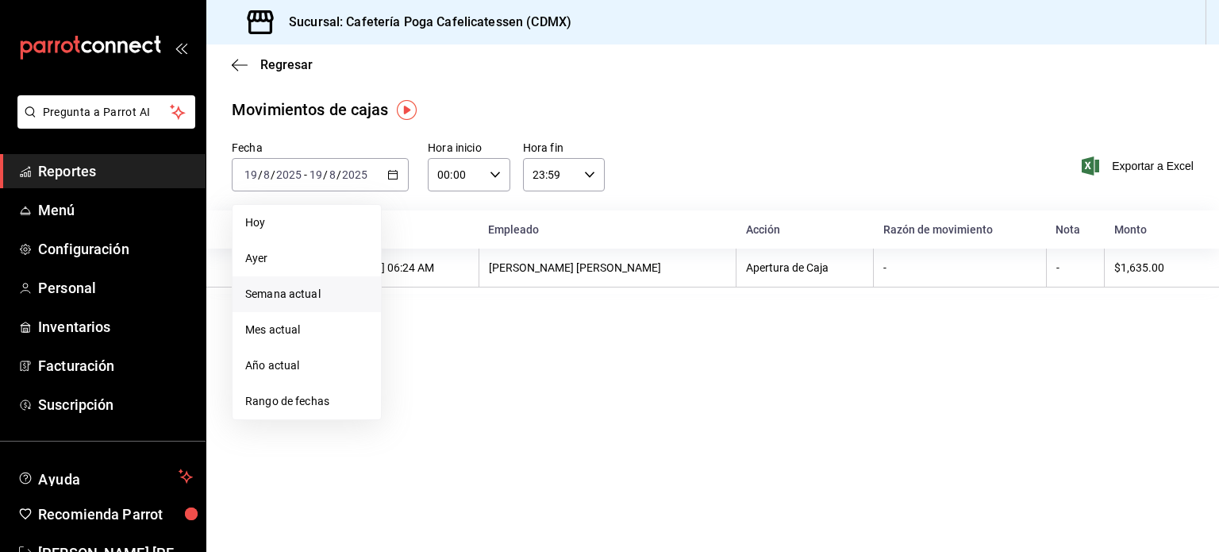
click at [296, 298] on span "Semana actual" at bounding box center [306, 294] width 123 height 17
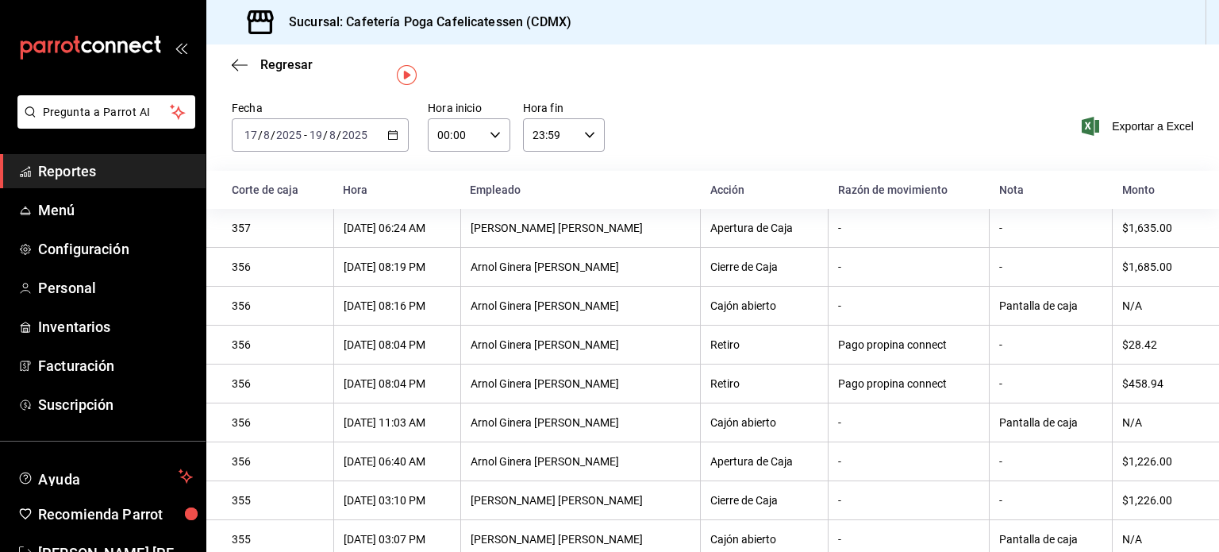
scroll to position [34, 0]
